Goal: Task Accomplishment & Management: Manage account settings

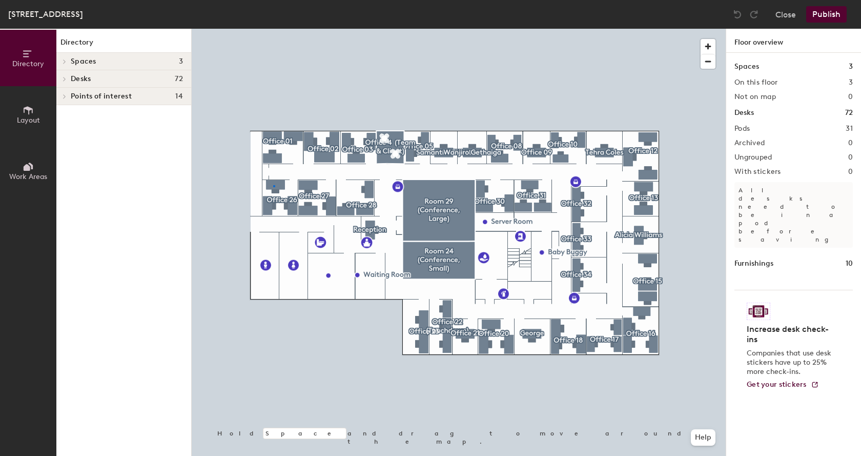
click at [274, 29] on div at bounding box center [459, 29] width 534 height 0
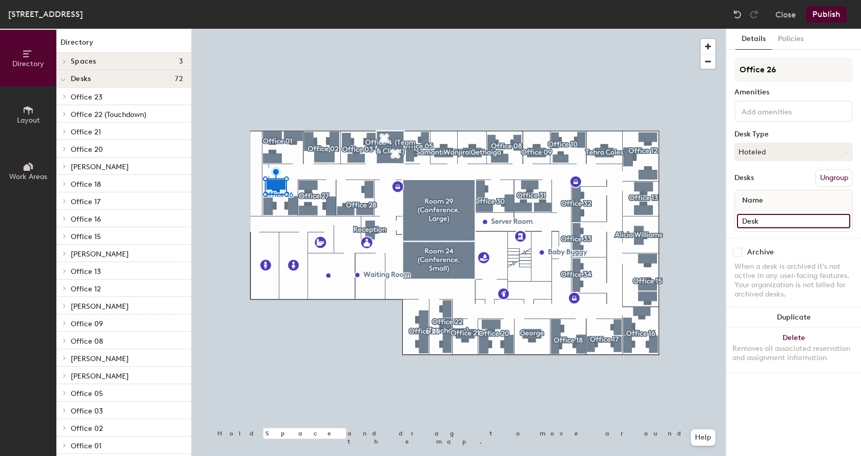
click at [767, 225] on input "Desk" at bounding box center [793, 221] width 113 height 14
type input "[PERSON_NAME]"
click at [823, 15] on button "Publish" at bounding box center [827, 14] width 41 height 16
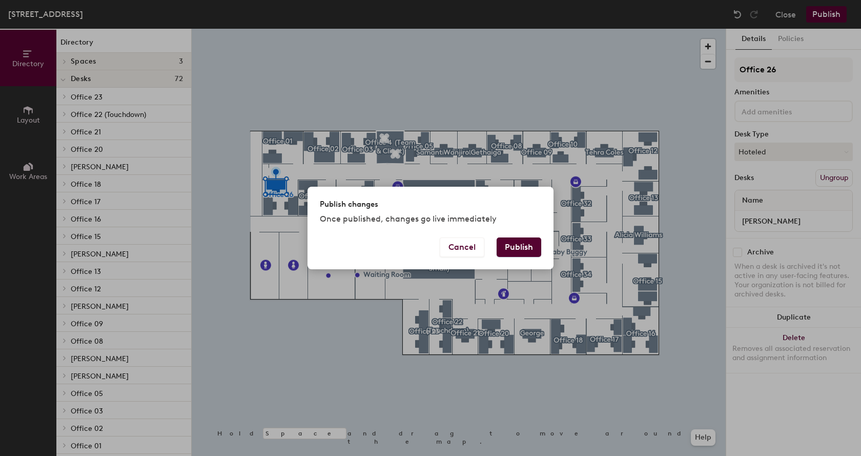
click at [530, 249] on button "Publish" at bounding box center [519, 246] width 45 height 19
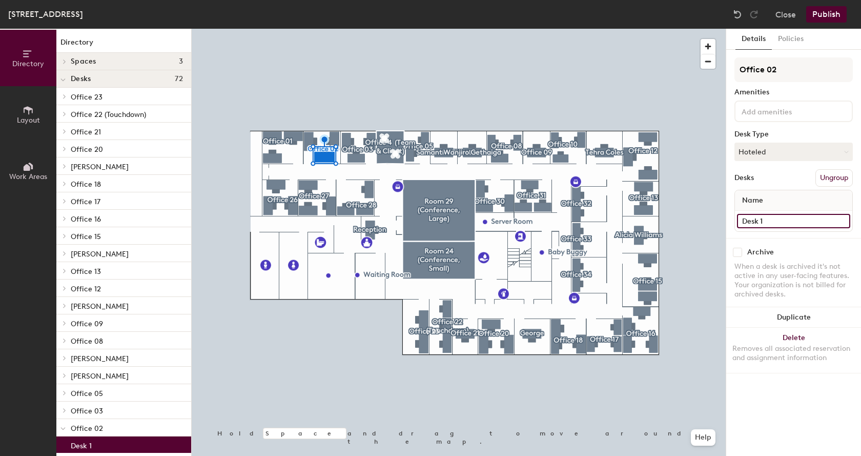
click at [777, 218] on input "Desk 1" at bounding box center [793, 221] width 113 height 14
type input "[PERSON_NAME]"
click at [820, 17] on button "Publish" at bounding box center [827, 14] width 41 height 16
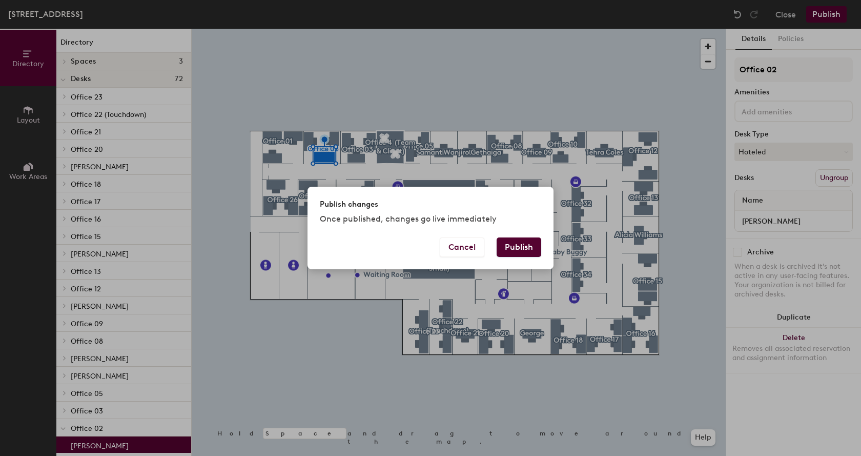
click at [513, 242] on button "Publish" at bounding box center [519, 246] width 45 height 19
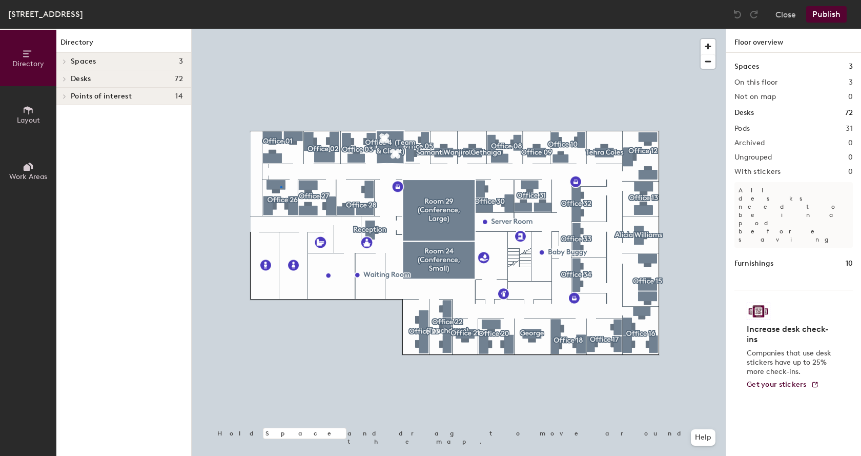
click at [280, 29] on div at bounding box center [459, 29] width 534 height 0
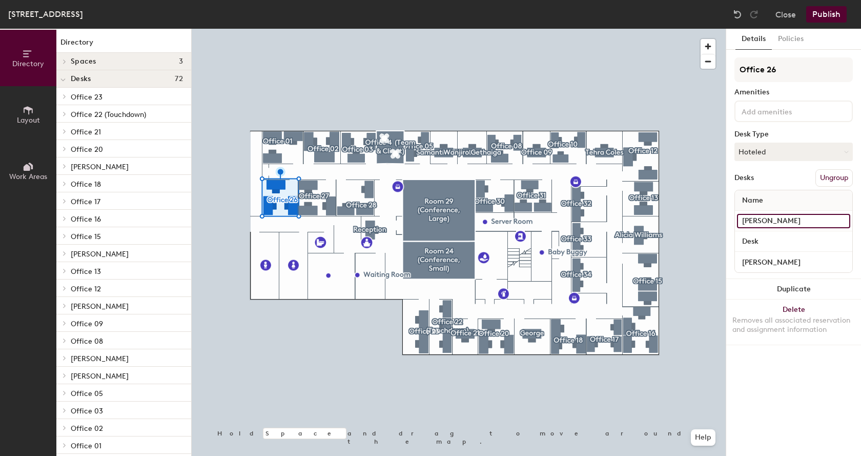
click at [795, 214] on input "[PERSON_NAME]" at bounding box center [793, 221] width 113 height 14
type input "[PERSON_NAME]"
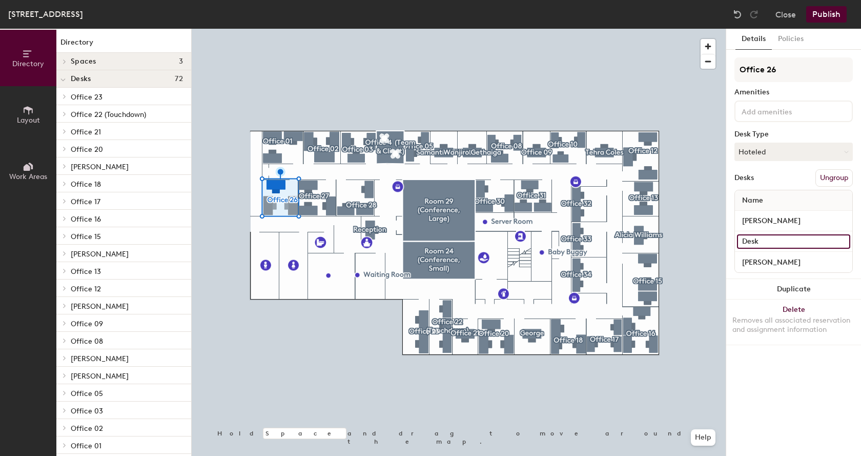
click at [769, 241] on input "Desk" at bounding box center [793, 241] width 113 height 14
type input "[PERSON_NAME]"
click at [833, 16] on button "Publish" at bounding box center [827, 14] width 41 height 16
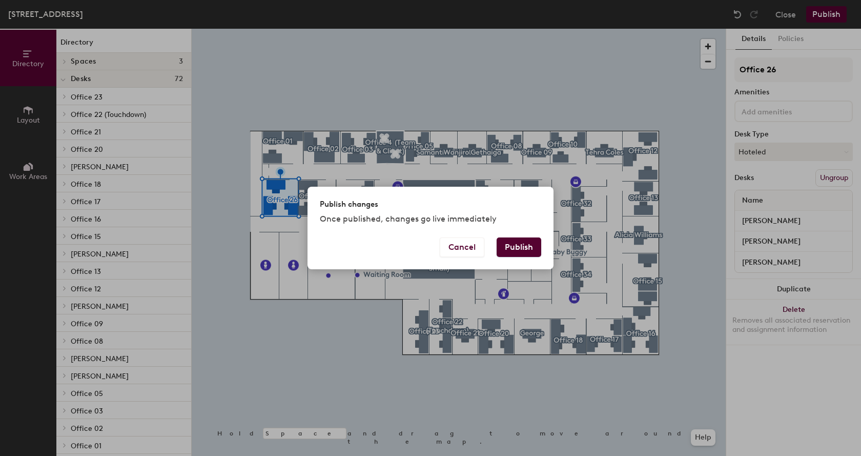
click at [531, 253] on button "Publish" at bounding box center [519, 246] width 45 height 19
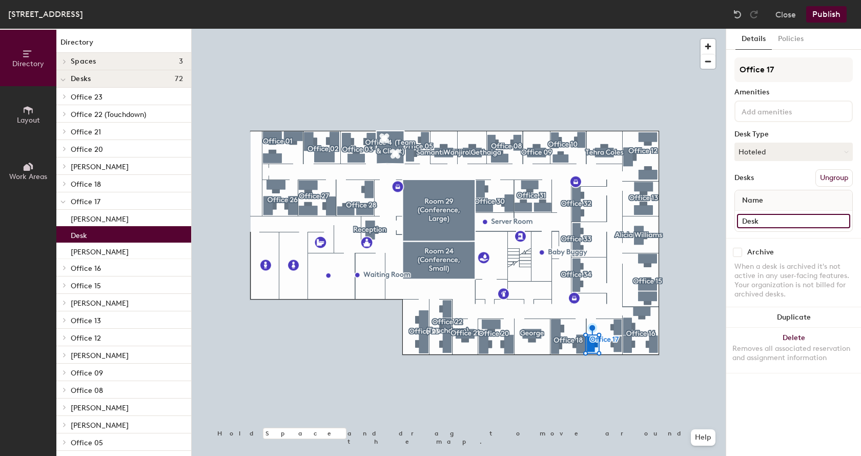
click at [784, 223] on input "Desk" at bounding box center [793, 221] width 113 height 14
type input "Liza Garrity"
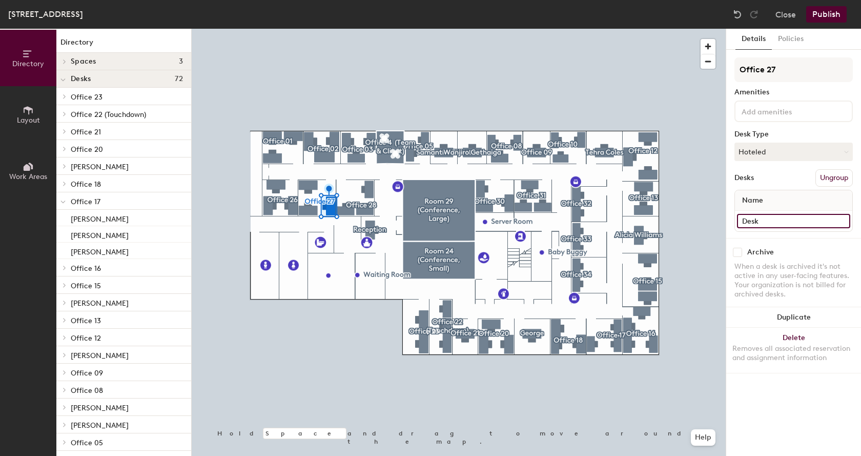
click at [759, 222] on input "Desk" at bounding box center [793, 221] width 113 height 14
type input "Stella Hackett"
click at [831, 16] on button "Publish" at bounding box center [827, 14] width 41 height 16
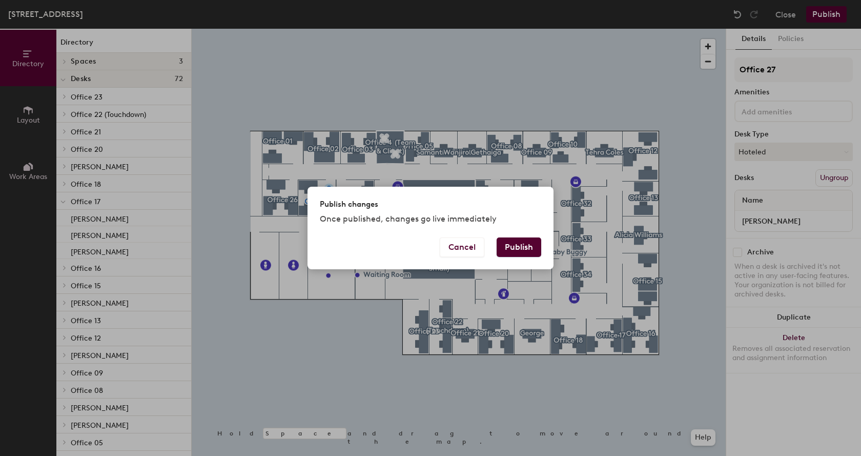
click at [511, 249] on button "Publish" at bounding box center [519, 246] width 45 height 19
